Goal: Find contact information: Find contact information

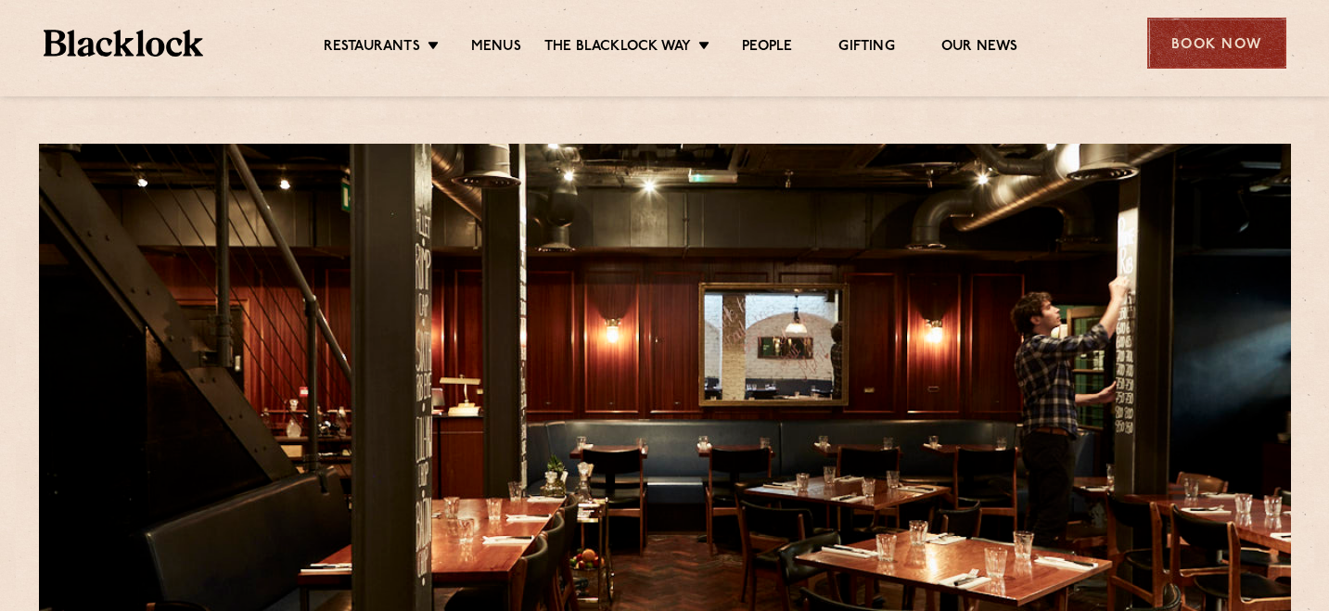
click at [1239, 52] on div "Book Now" at bounding box center [1216, 43] width 139 height 51
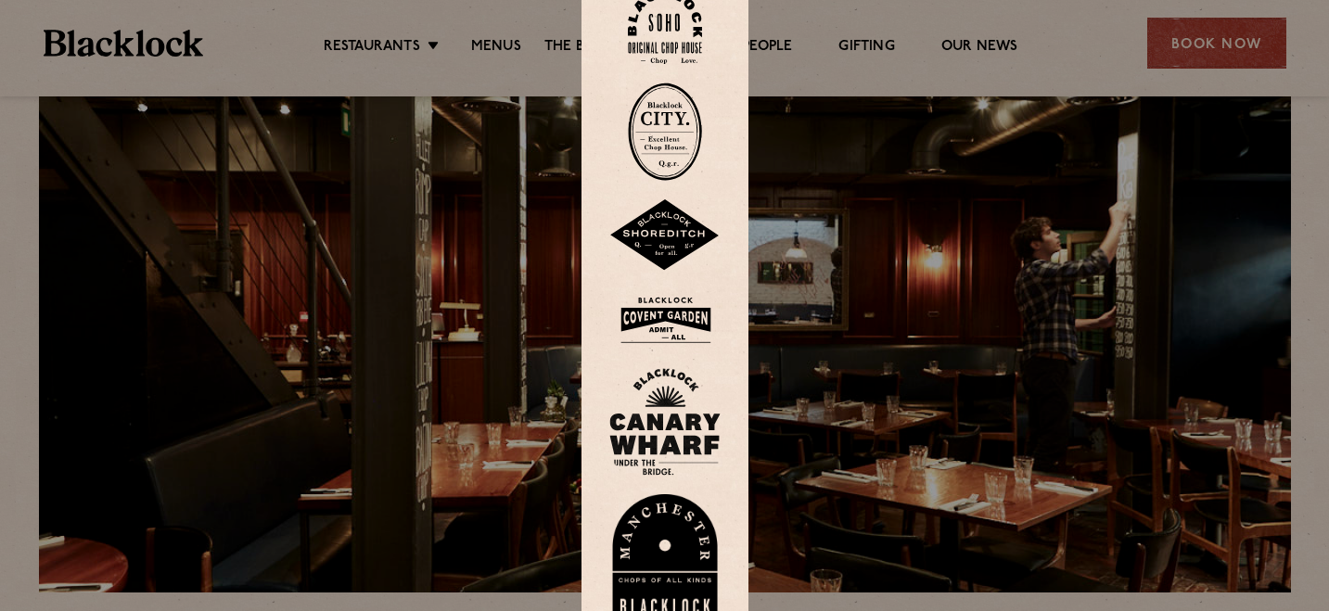
scroll to position [70, 0]
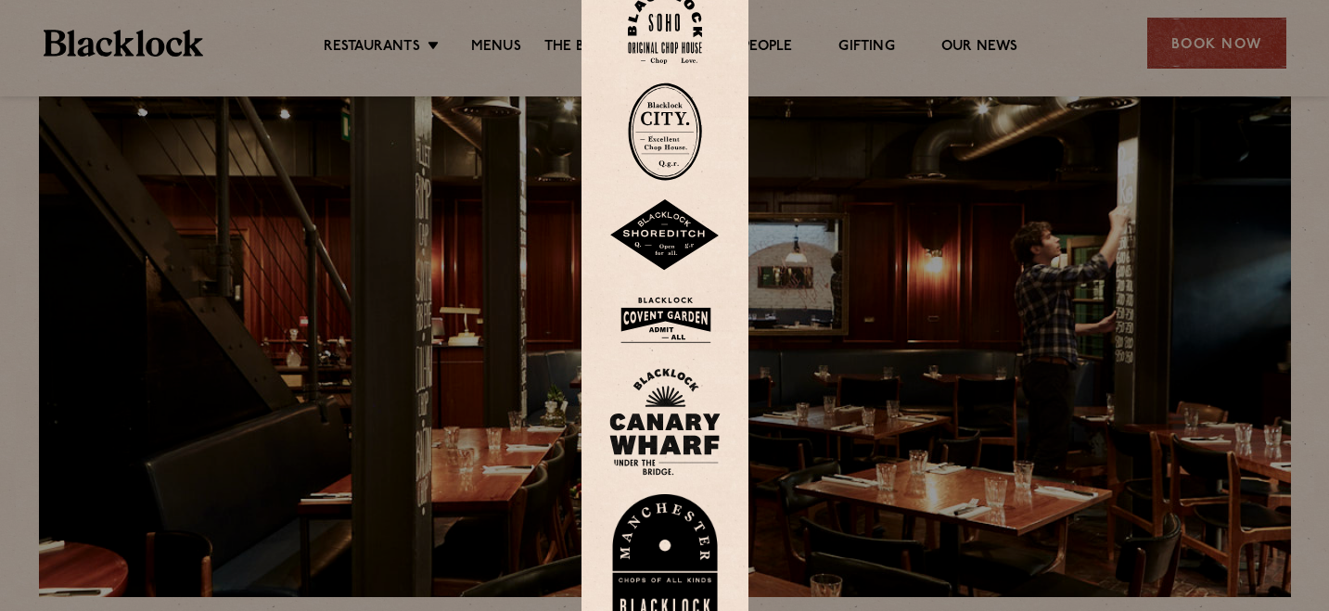
click at [665, 43] on img at bounding box center [665, 26] width 74 height 75
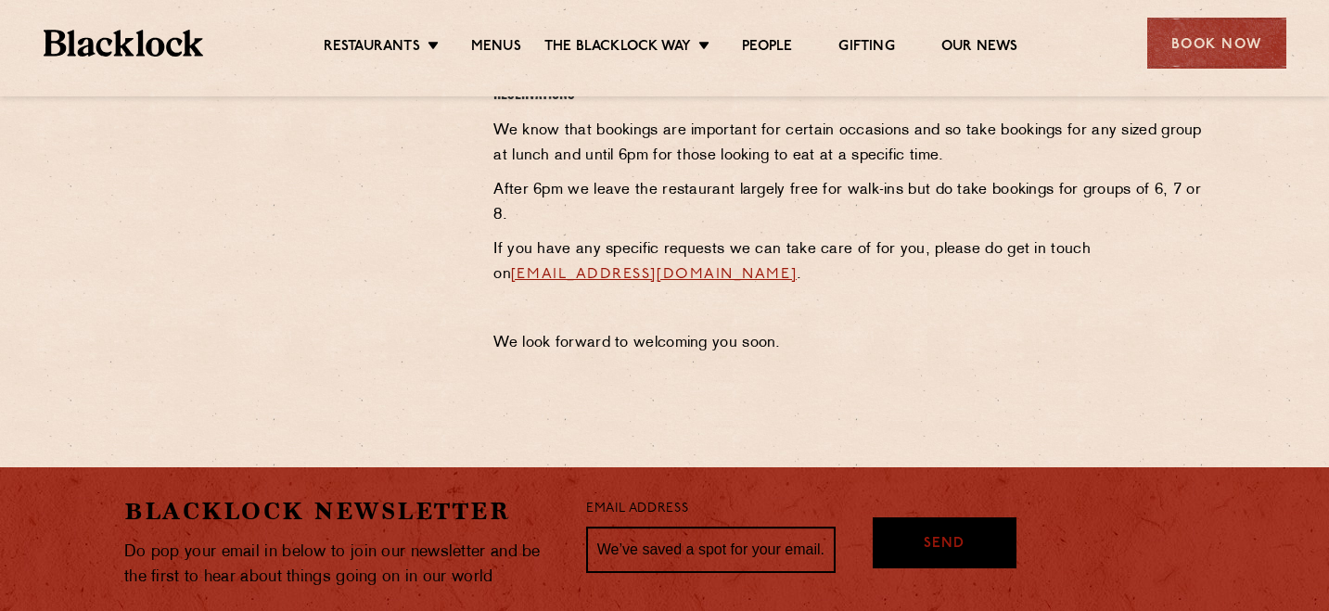
scroll to position [864, 0]
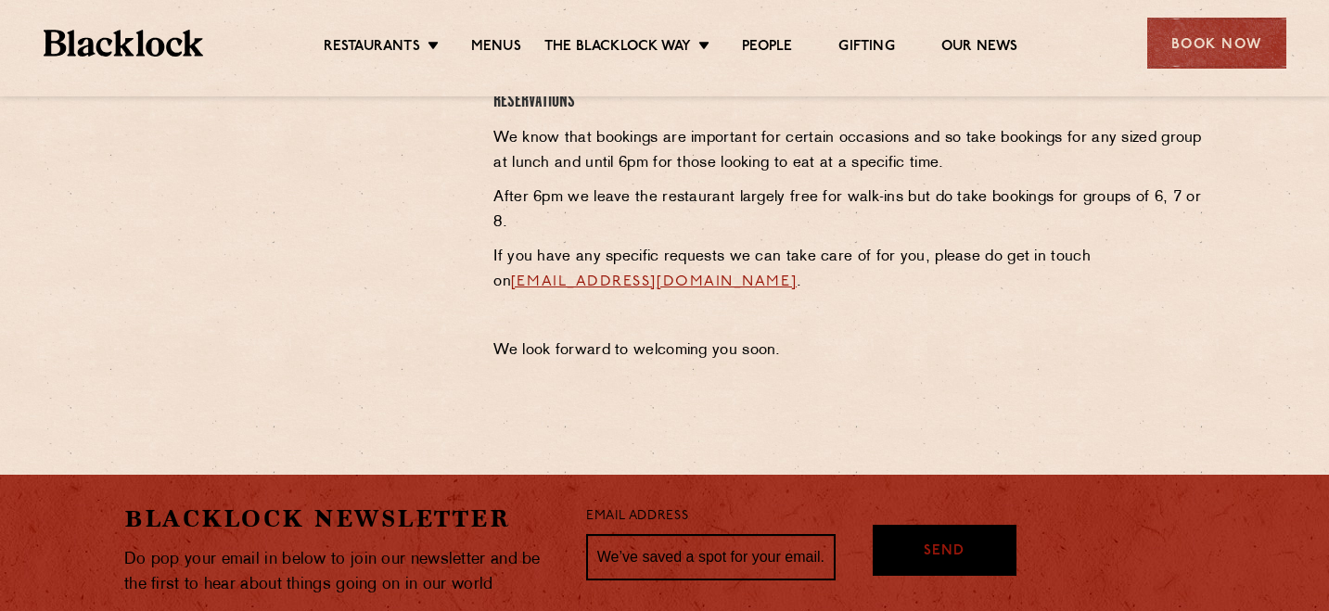
click at [662, 277] on link "[EMAIL_ADDRESS][DOMAIN_NAME]" at bounding box center [654, 282] width 286 height 15
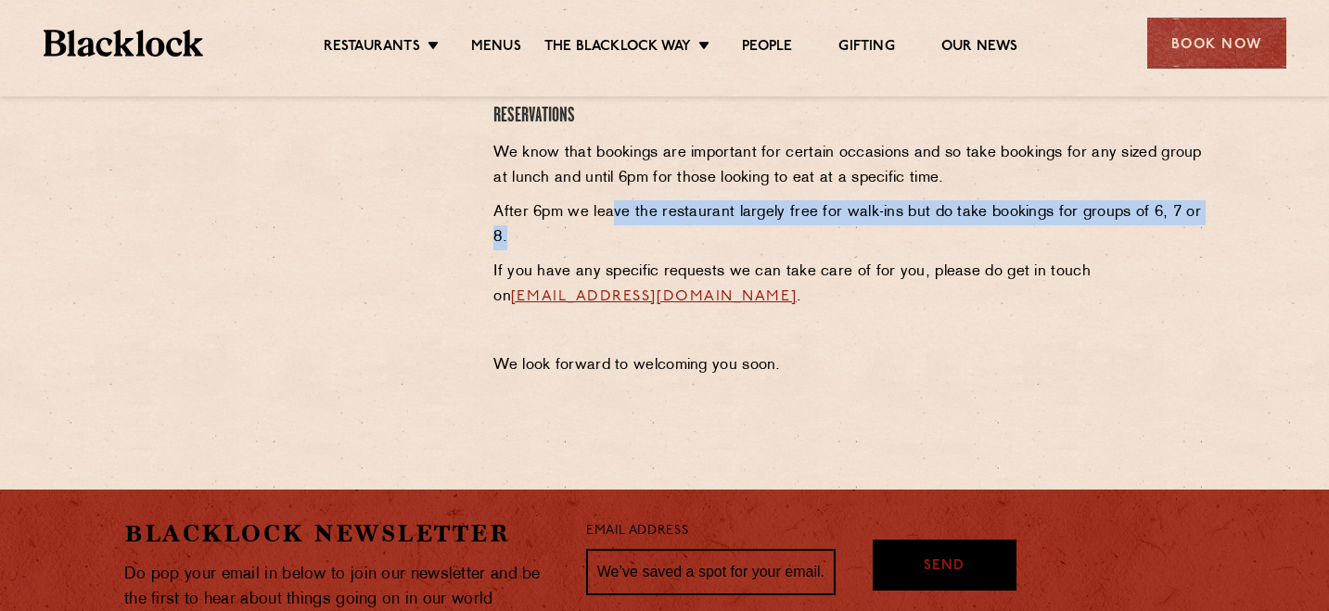
drag, startPoint x: 751, startPoint y: 239, endPoint x: 614, endPoint y: 207, distance: 141.1
click at [613, 207] on p "After 6pm we leave the restaurant largely free for walk-ins but do take booking…" at bounding box center [848, 225] width 711 height 50
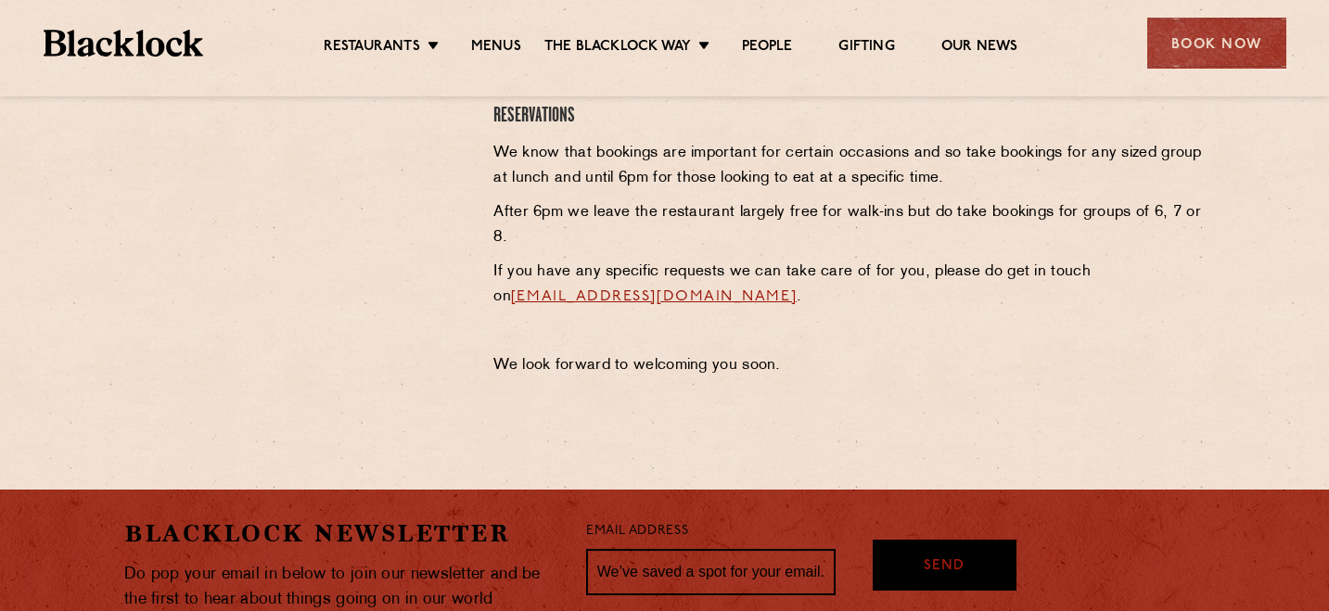
click at [683, 208] on p "After 6pm we leave the restaurant largely free for walk-ins but do take booking…" at bounding box center [848, 225] width 711 height 50
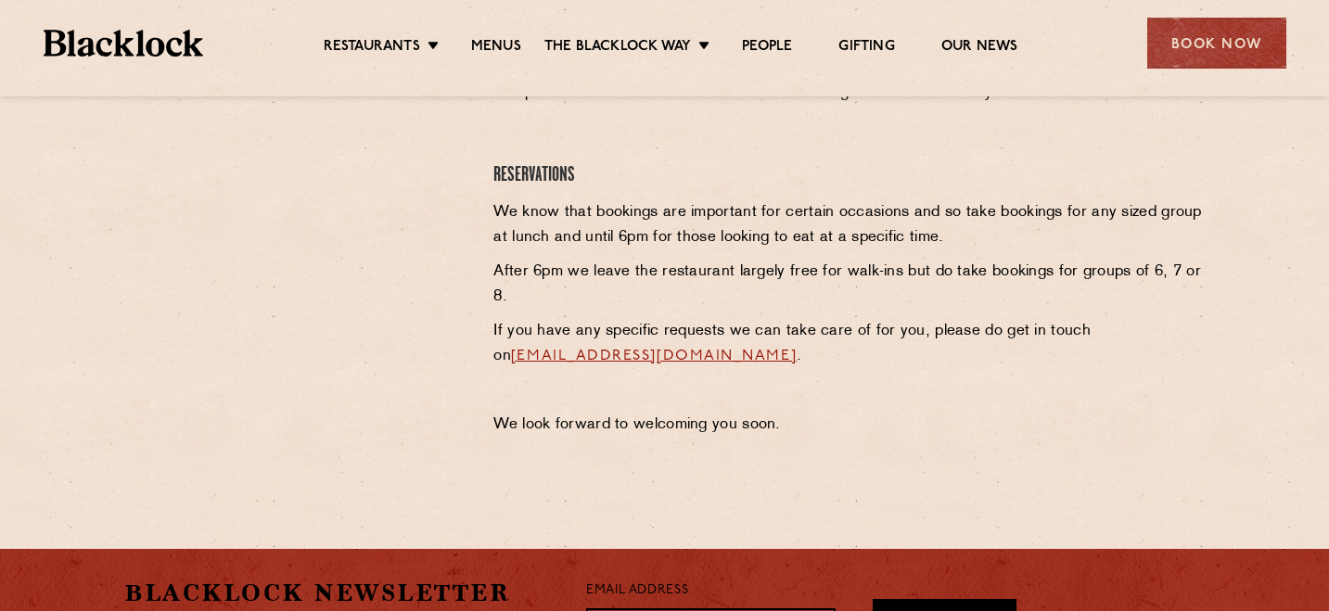
scroll to position [788, 0]
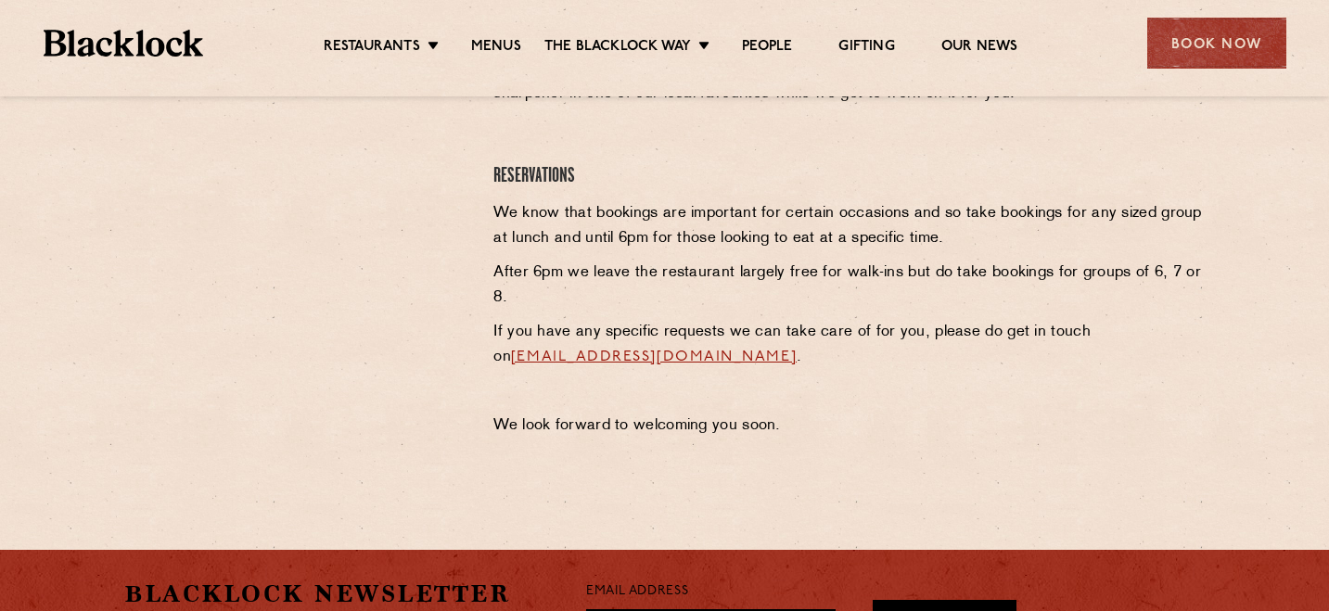
click at [623, 361] on link "[EMAIL_ADDRESS][DOMAIN_NAME]" at bounding box center [654, 357] width 286 height 15
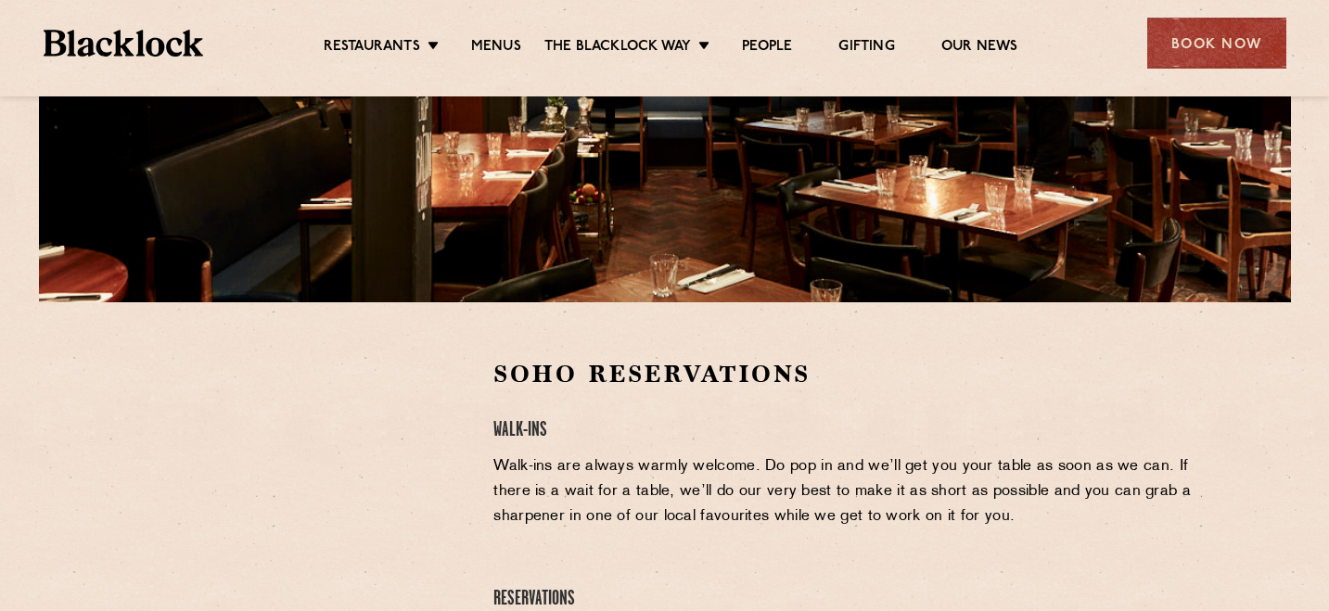
scroll to position [0, 0]
